Goal: Information Seeking & Learning: Learn about a topic

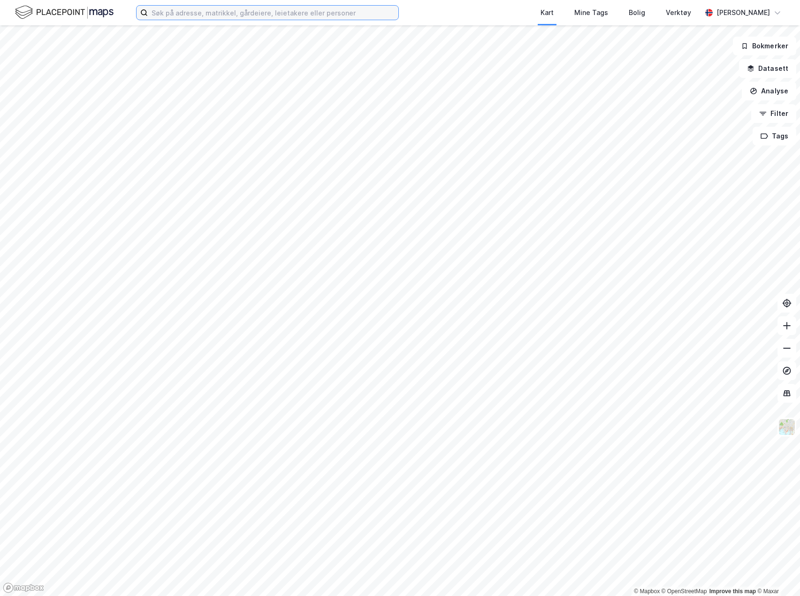
click at [309, 13] on input at bounding box center [273, 13] width 250 height 14
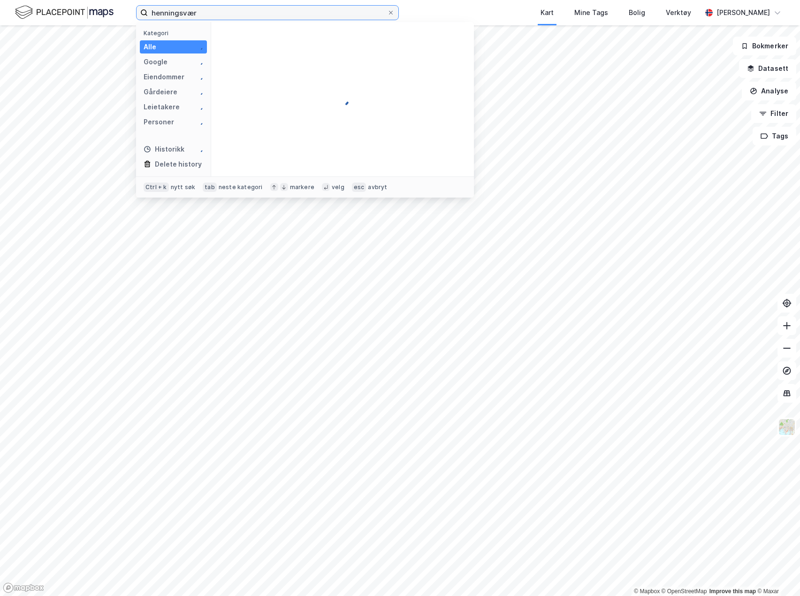
type input "henningsvær"
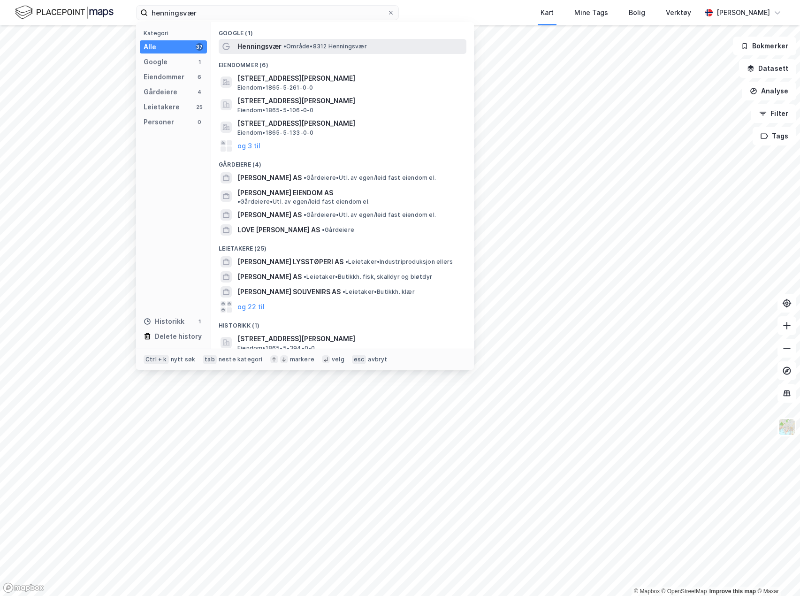
click at [301, 46] on span "• Område • 8312 Henningsvær" at bounding box center [324, 47] width 83 height 8
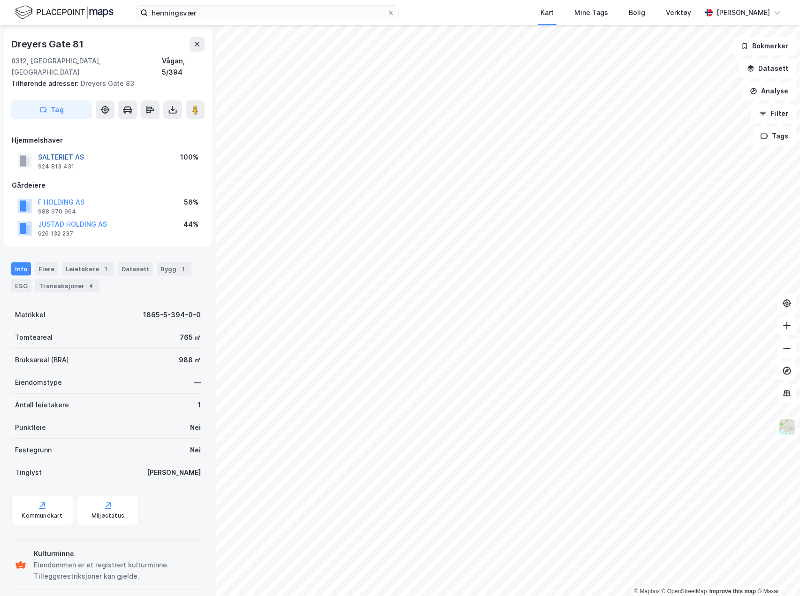
click at [0, 0] on button "SALTERIET AS" at bounding box center [0, 0] width 0 height 0
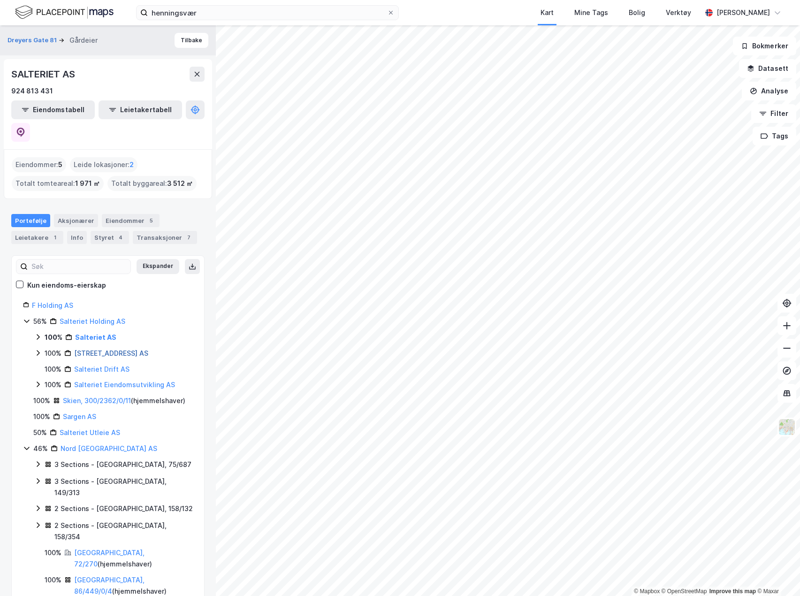
click at [100, 349] on link "[STREET_ADDRESS] AS" at bounding box center [111, 353] width 74 height 8
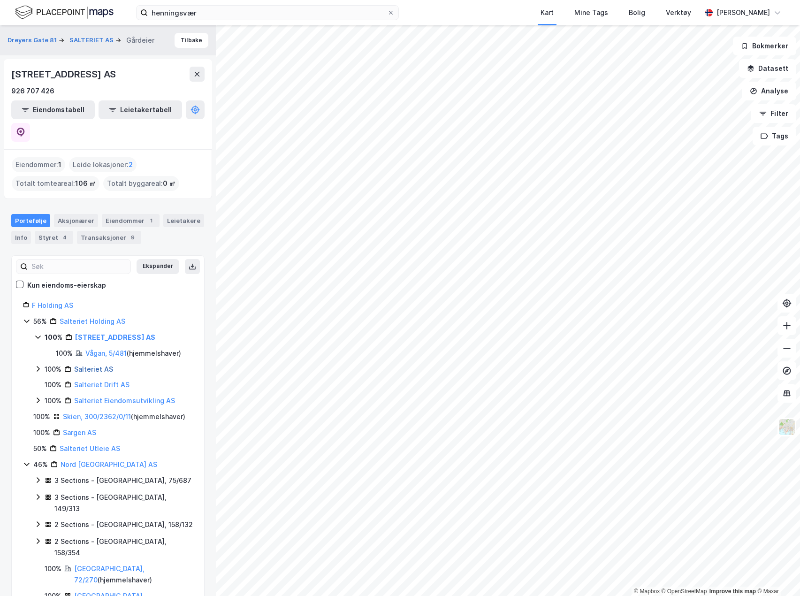
click at [97, 365] on link "Salteriet AS" at bounding box center [93, 369] width 39 height 8
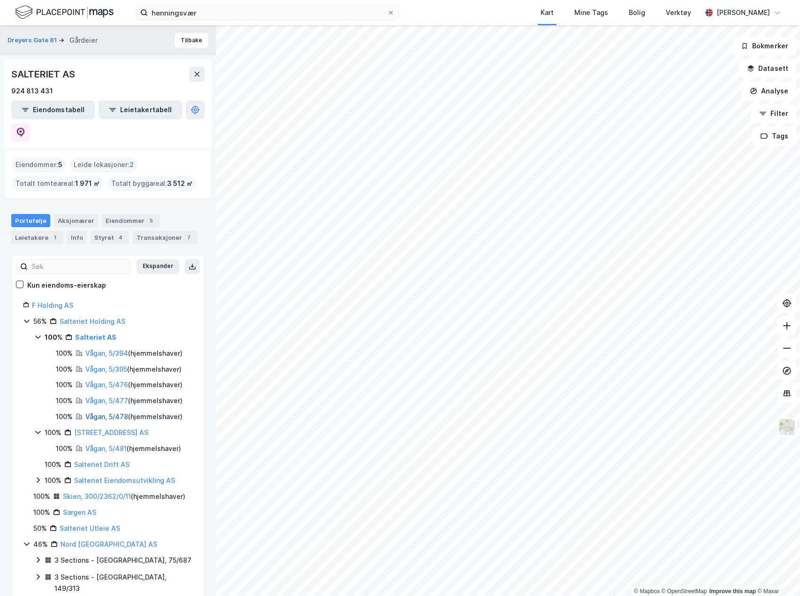
click at [107, 412] on link "Vågan, 5/478" at bounding box center [106, 416] width 43 height 8
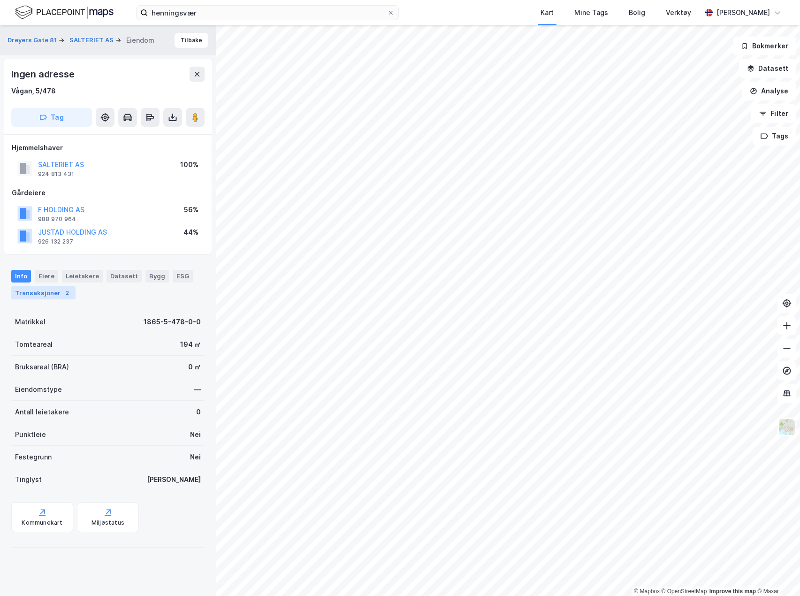
click at [59, 295] on div "Transaksjoner 2" at bounding box center [43, 292] width 64 height 13
